Goal: Information Seeking & Learning: Learn about a topic

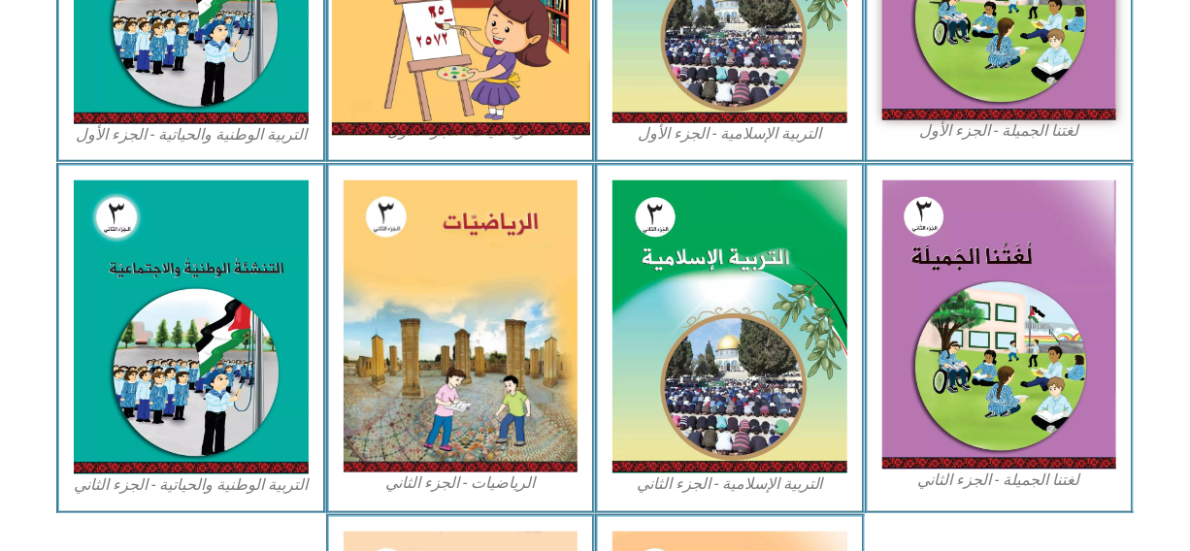
scroll to position [748, 0]
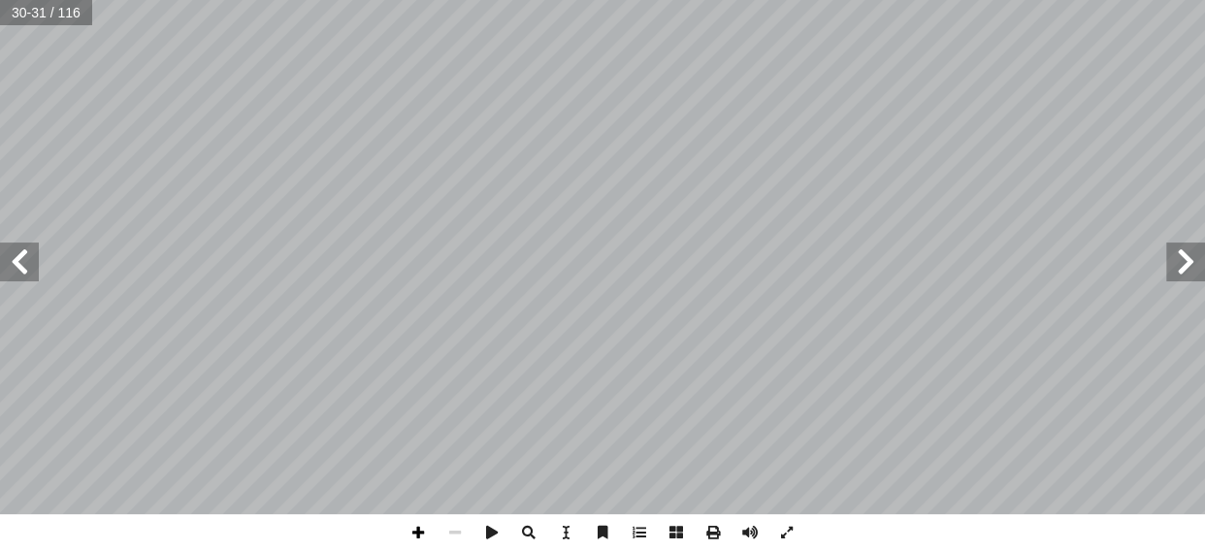
click at [416, 548] on span at bounding box center [418, 532] width 37 height 37
click at [461, 527] on span at bounding box center [455, 532] width 37 height 37
click at [422, 524] on span at bounding box center [418, 532] width 37 height 37
click at [445, 540] on span at bounding box center [455, 532] width 37 height 37
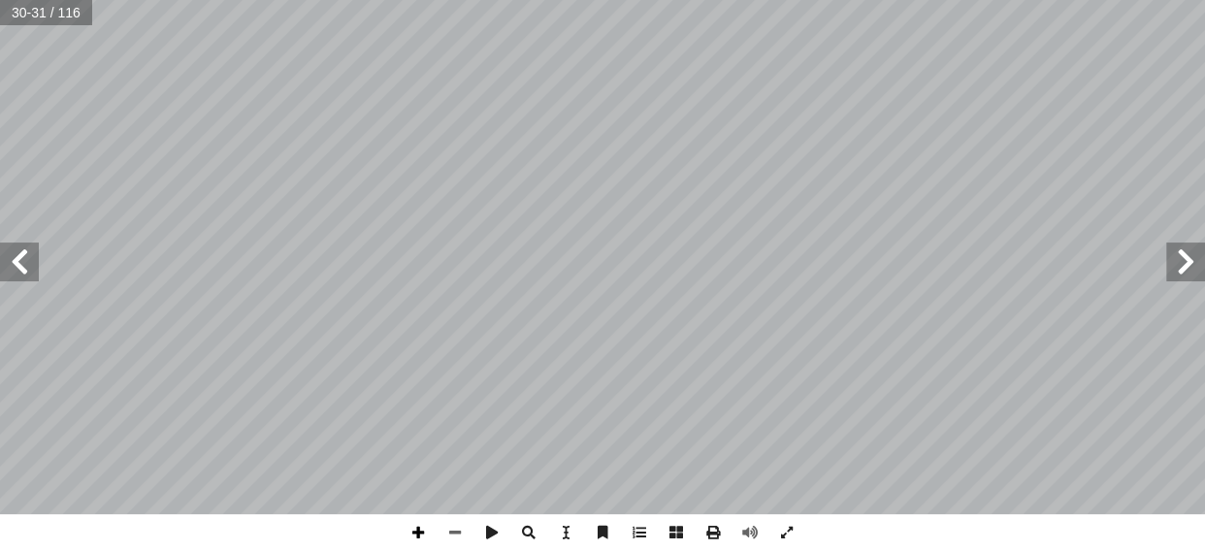
click at [416, 529] on span at bounding box center [418, 532] width 37 height 37
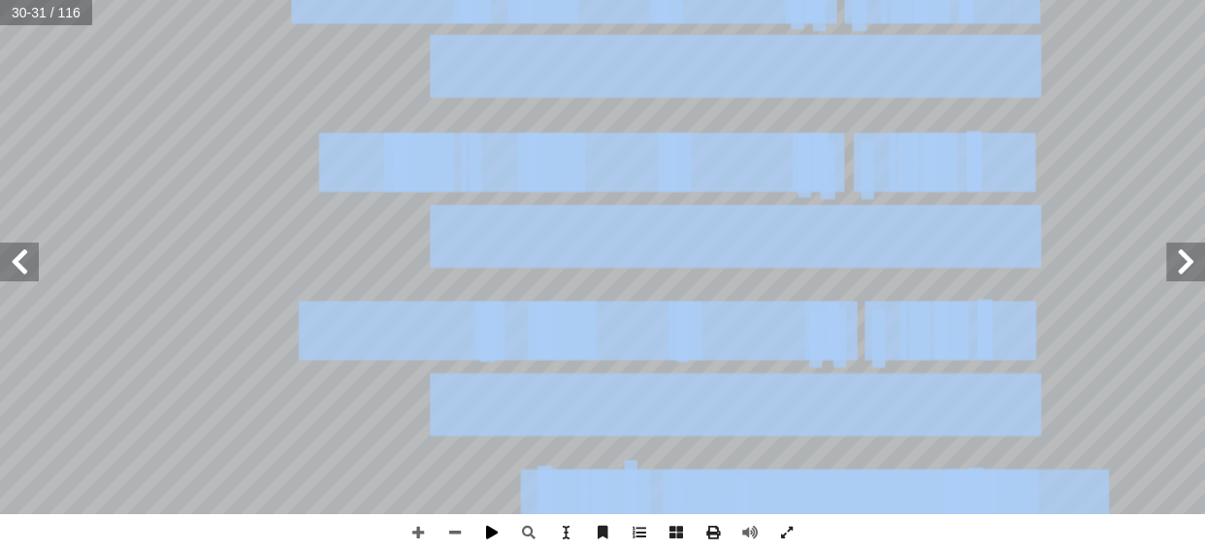
click at [503, 539] on div "٢ 6 ل َّ و أ � ا ل ُ س ْ ر ّ ا ل د ٍ ل ْ م َ ح َ دون 9999 َ ن ْ م ِ ض ِ ن ْ ي َ…" at bounding box center [602, 275] width 1205 height 551
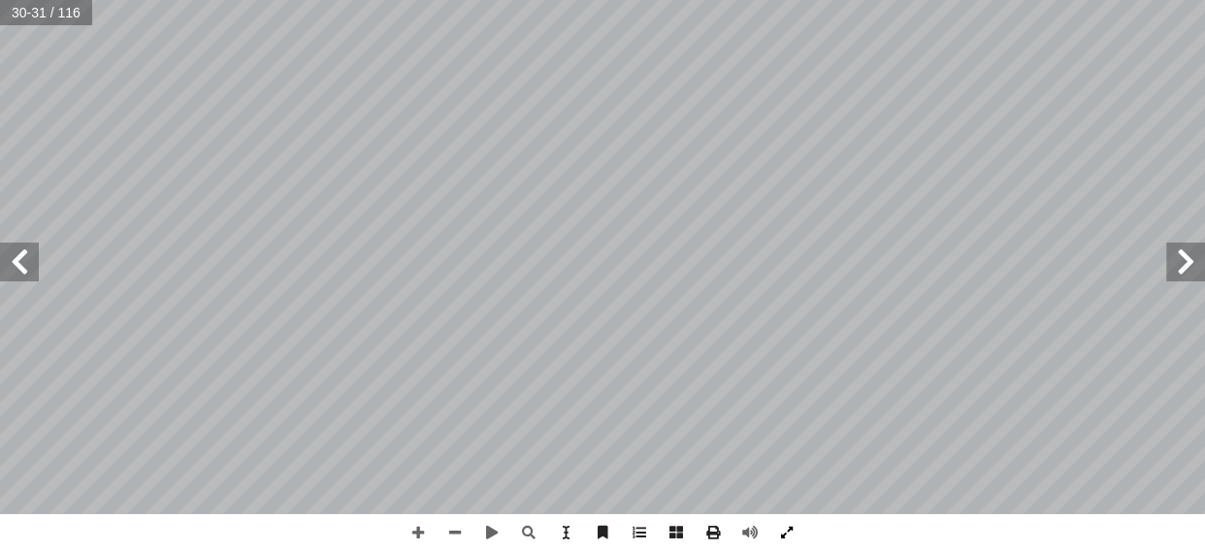
click at [892, 177] on html "الصفحة الرئيسية الصف الأول الصف الثاني الصف الثالث الصف الرابع الصف الخامس الصف…" at bounding box center [602, 88] width 1205 height 177
click at [543, 535] on span at bounding box center [529, 532] width 37 height 37
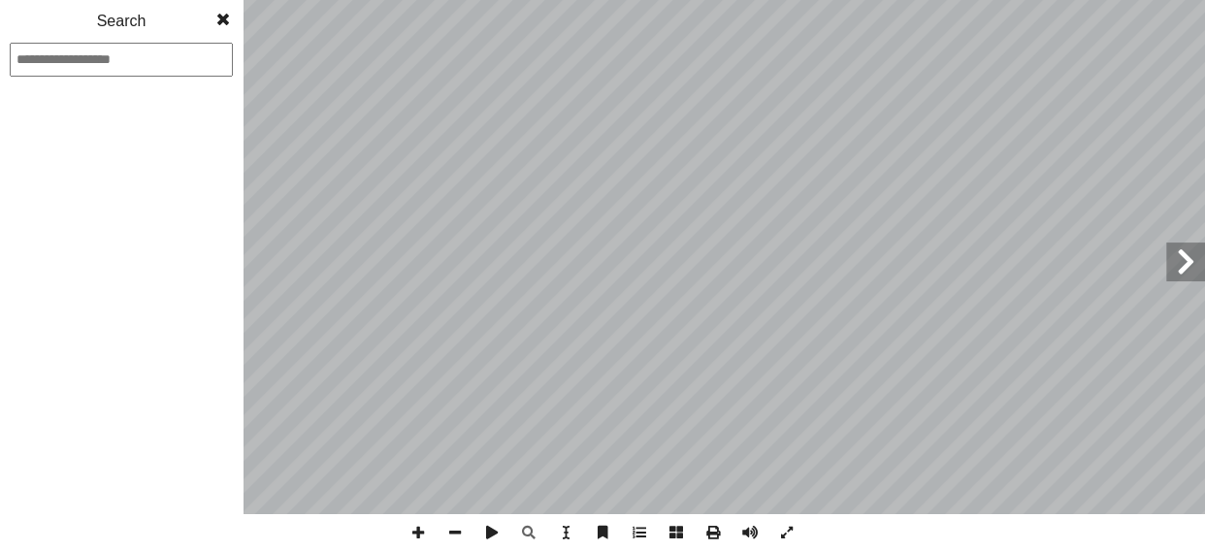
click at [238, 24] on span at bounding box center [223, 19] width 35 height 39
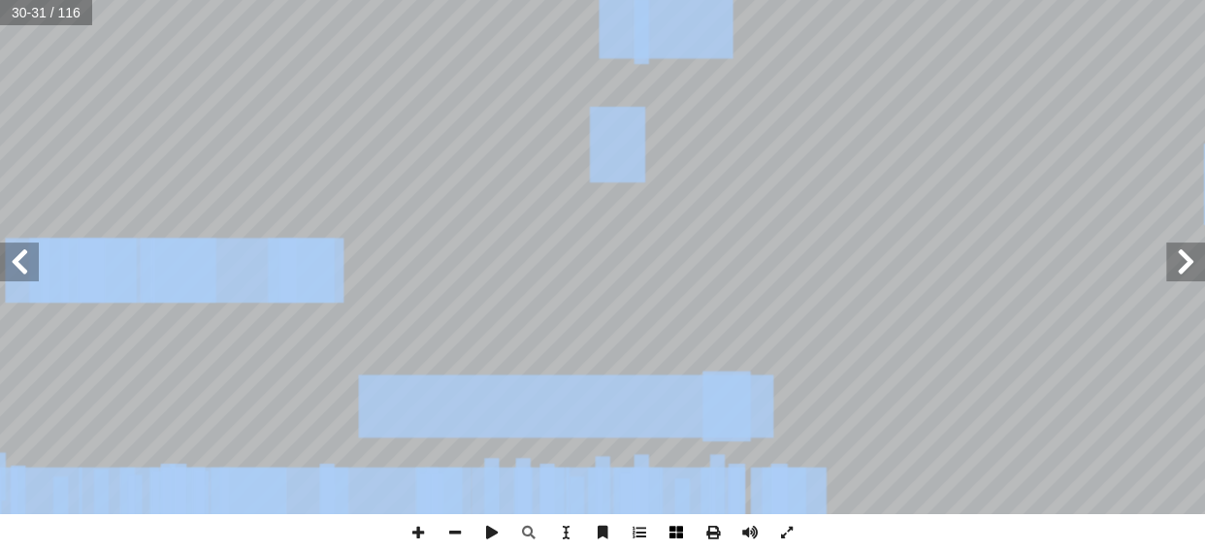
click at [667, 519] on div "٢ 6 ل َّ و أ � ا ل ُ س ْ ر ّ ا ل د ٍ ل ْ م َ ح َ دون 9999 َ ن ْ م ِ ض ِ ن ْ ي َ…" at bounding box center [602, 275] width 1205 height 551
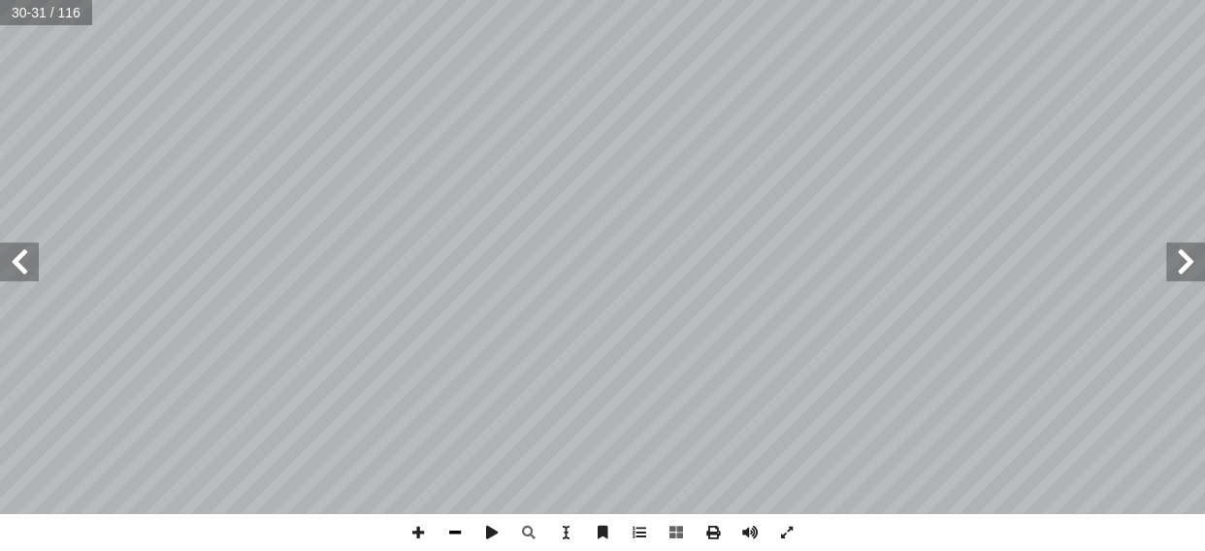
click at [453, 533] on span at bounding box center [455, 532] width 37 height 37
click at [436, 534] on div "٢ 8 أ ا ب ع: ْ م َ الج َ ج ِ ت � ن ُ د ِ ج أ ا َ و ً � ّ ي ِ مود َ ع ُ ب ُ كت أ…" at bounding box center [602, 275] width 1205 height 551
click at [413, 545] on span at bounding box center [418, 532] width 37 height 37
